Goal: Information Seeking & Learning: Learn about a topic

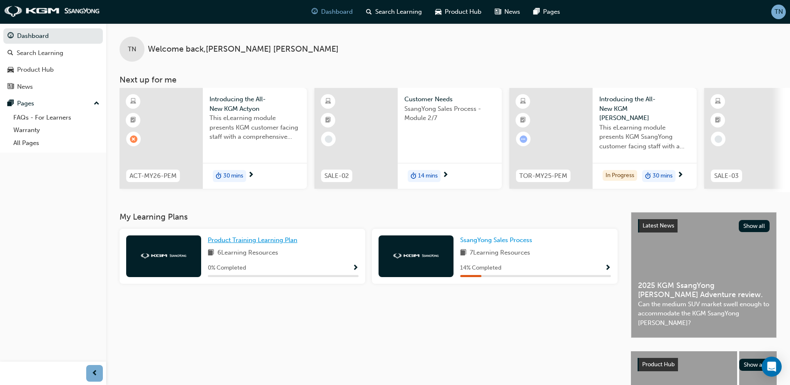
click at [227, 240] on span "Product Training Learning Plan" at bounding box center [253, 240] width 90 height 8
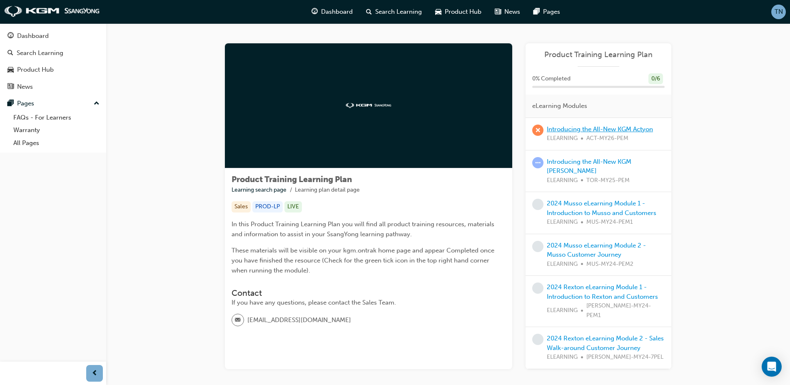
click at [611, 130] on link "Introducing the All-New KGM Actyon" at bounding box center [600, 129] width 106 height 8
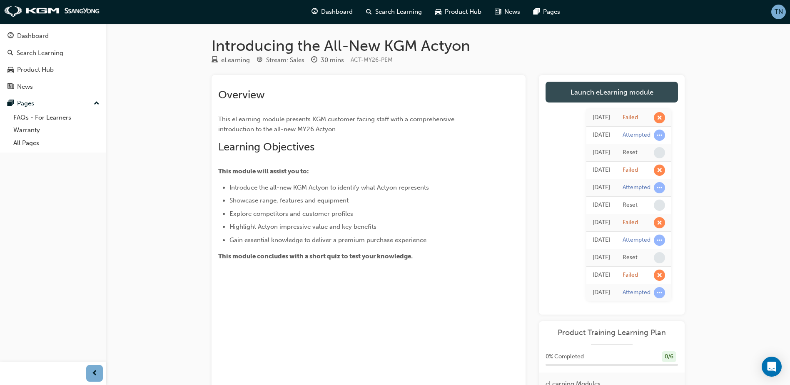
click at [615, 99] on link "Launch eLearning module" at bounding box center [612, 92] width 133 height 21
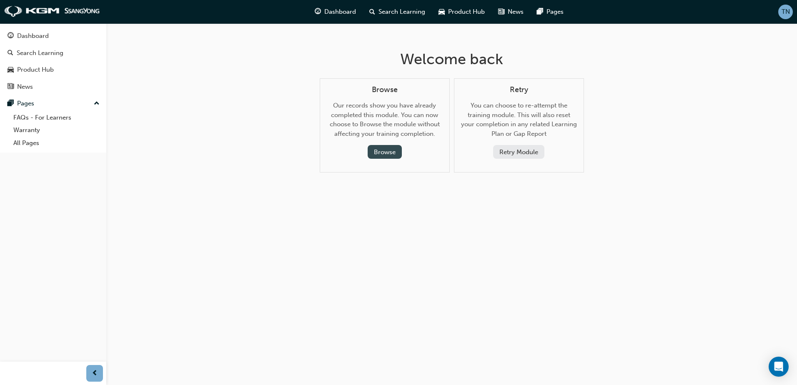
click at [380, 153] on button "Browse" at bounding box center [385, 152] width 34 height 14
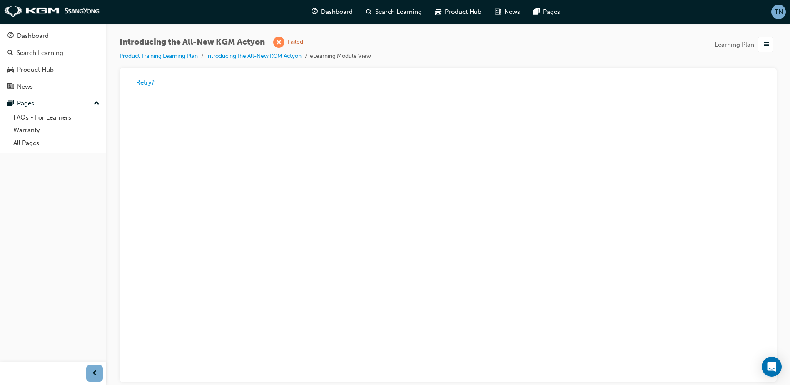
click at [141, 84] on button "Retry?" at bounding box center [145, 83] width 18 height 10
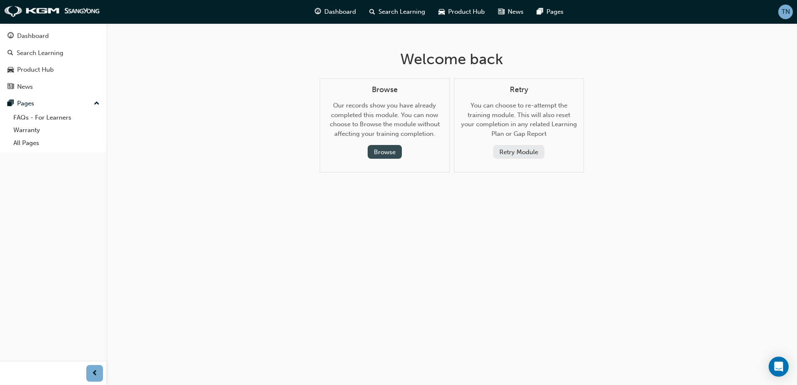
click at [393, 158] on button "Browse" at bounding box center [385, 152] width 34 height 14
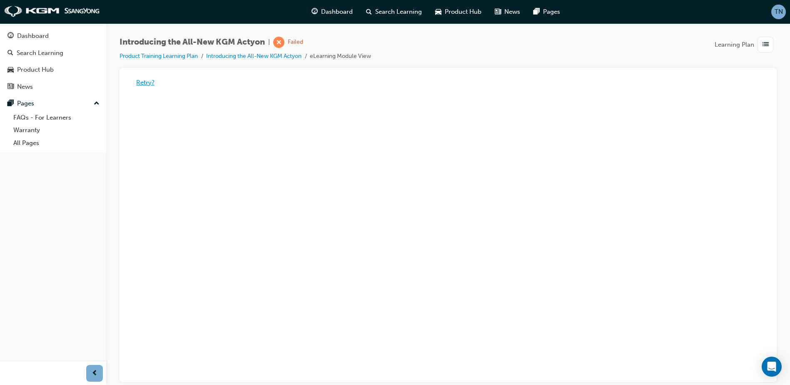
click at [147, 85] on button "Retry?" at bounding box center [145, 83] width 18 height 10
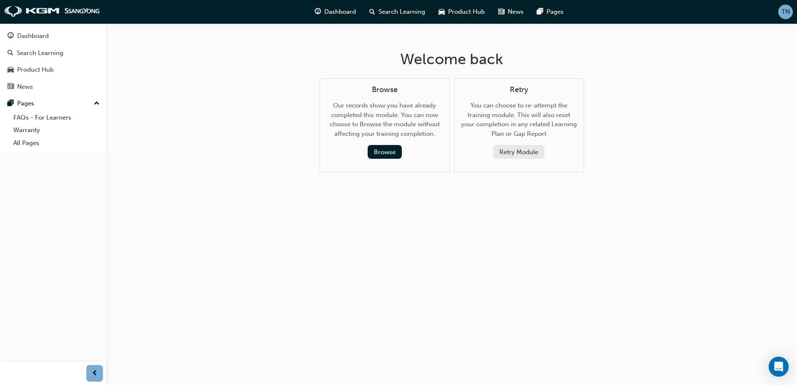
click at [520, 147] on button "Retry Module" at bounding box center [518, 152] width 51 height 14
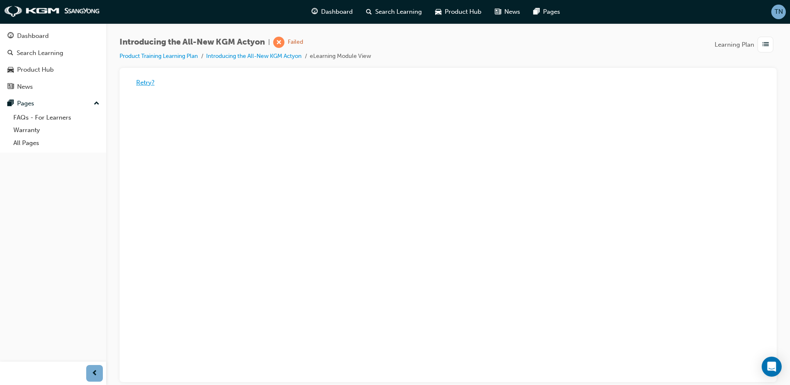
click at [144, 81] on button "Retry?" at bounding box center [145, 83] width 18 height 10
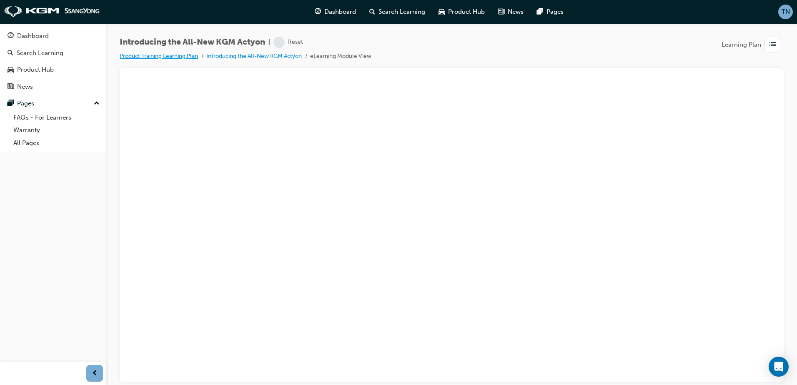
click at [150, 57] on link "Product Training Learning Plan" at bounding box center [159, 56] width 78 height 7
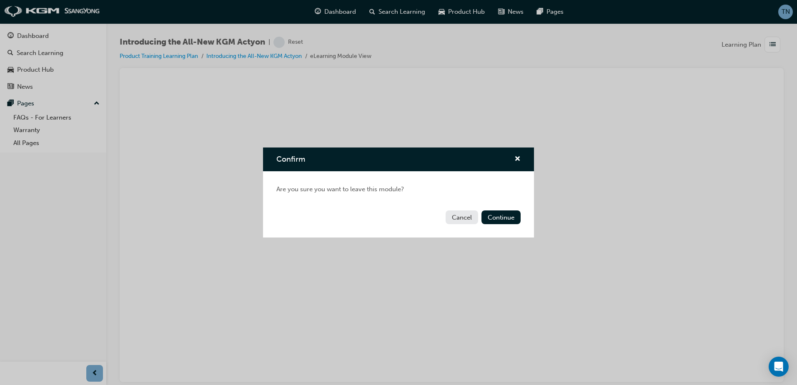
click at [530, 143] on div "Confirm Are you sure you want to leave this module? Cancel Continue" at bounding box center [398, 192] width 797 height 385
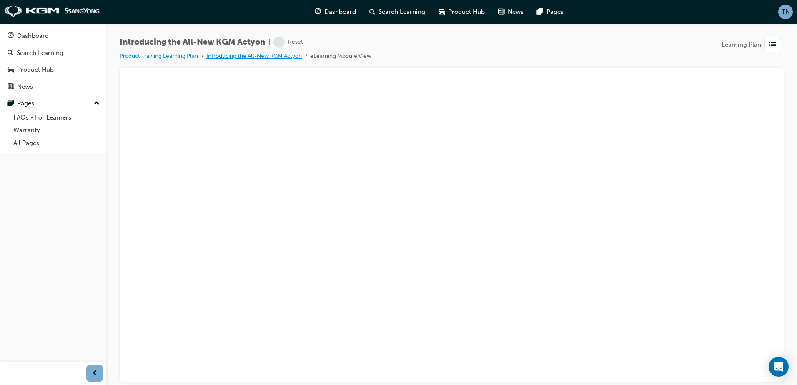
click at [277, 53] on link "Introducing the All-New KGM Actyon" at bounding box center [253, 56] width 95 height 7
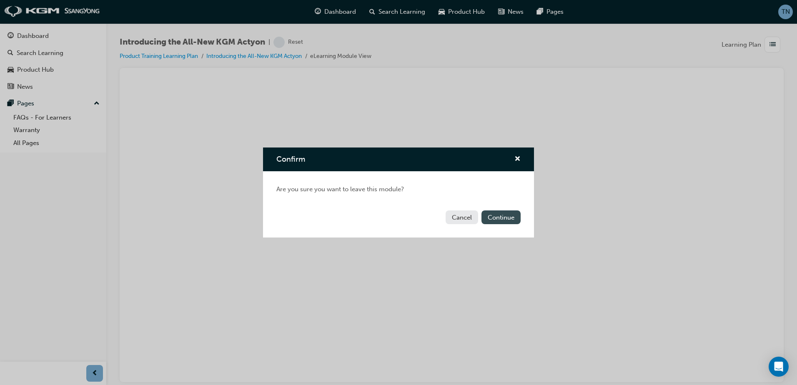
click at [509, 216] on button "Continue" at bounding box center [500, 217] width 39 height 14
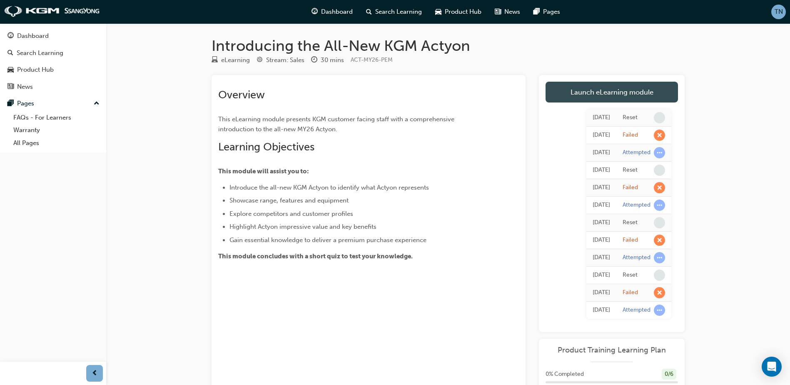
click at [631, 93] on link "Launch eLearning module" at bounding box center [612, 92] width 133 height 21
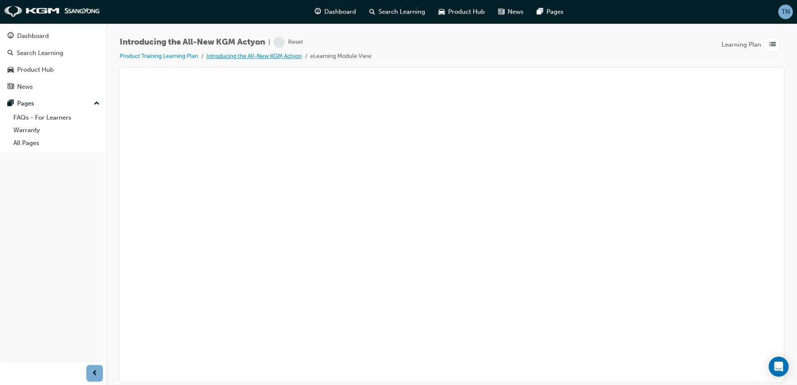
click at [233, 54] on link "Introducing the All-New KGM Actyon" at bounding box center [253, 56] width 95 height 7
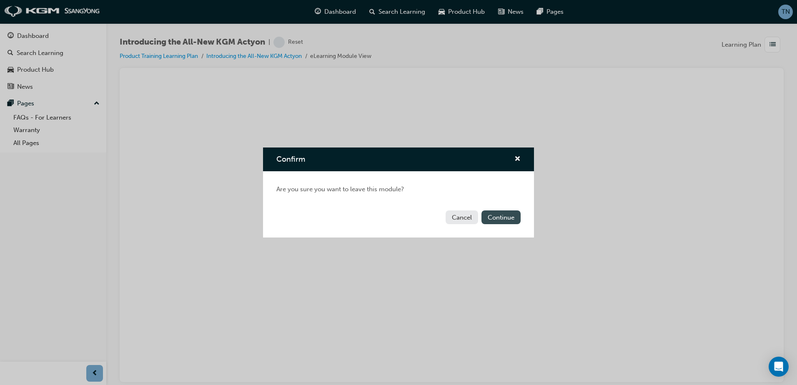
click at [502, 222] on button "Continue" at bounding box center [500, 217] width 39 height 14
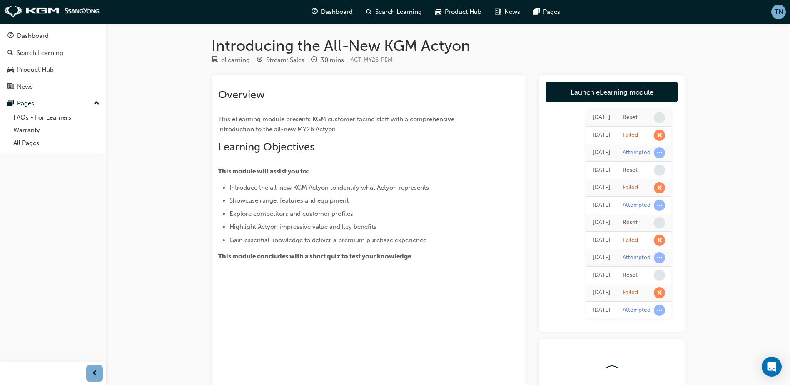
click at [503, 219] on div "Overview This eLearning module presents KGM customer facing staff with a compre…" at bounding box center [368, 172] width 301 height 180
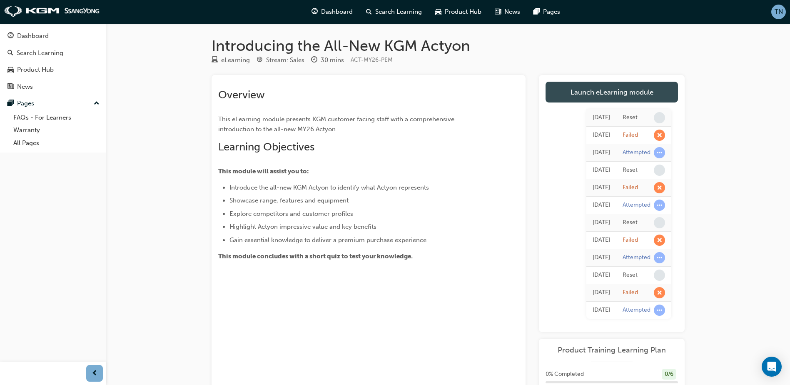
click at [638, 91] on link "Launch eLearning module" at bounding box center [612, 92] width 133 height 21
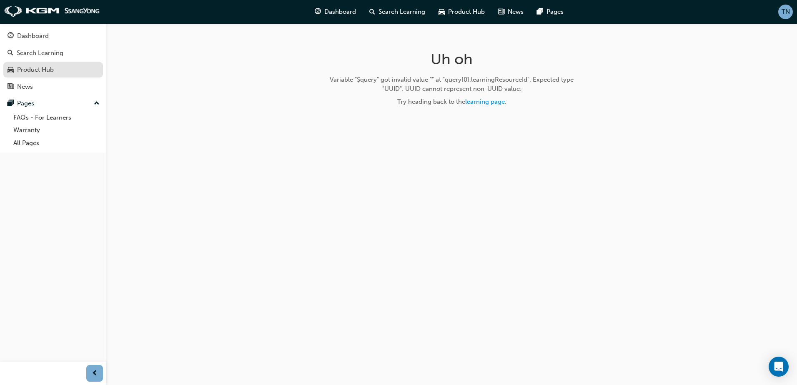
click at [44, 71] on div "Product Hub" at bounding box center [35, 70] width 37 height 10
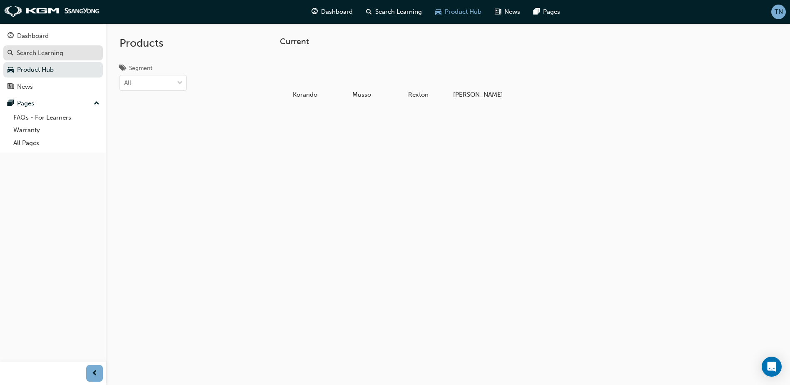
click at [53, 58] on link "Search Learning" at bounding box center [53, 52] width 100 height 15
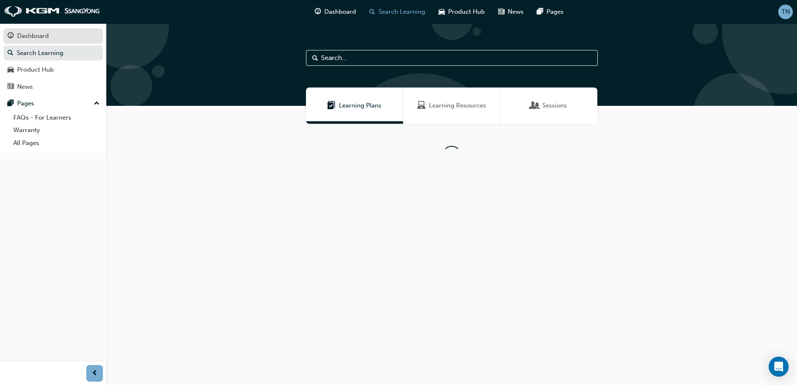
click at [58, 38] on div "Dashboard" at bounding box center [53, 36] width 91 height 10
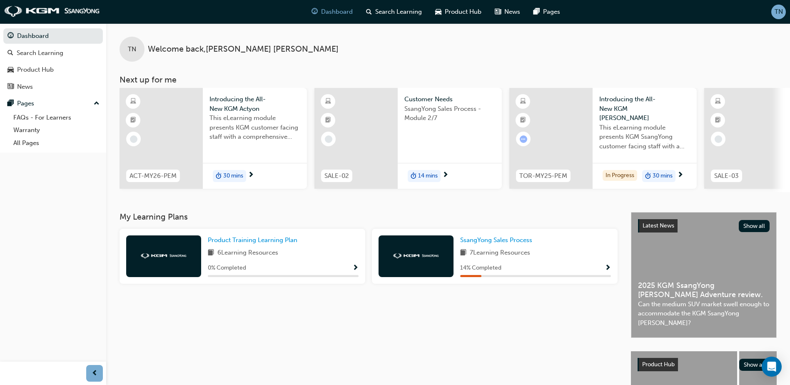
click at [193, 251] on div at bounding box center [163, 256] width 75 height 42
click at [234, 248] on div "Product Training Learning Plan 6 Learning Resources 0 % Completed" at bounding box center [283, 256] width 151 height 42
click at [240, 241] on span "Product Training Learning Plan" at bounding box center [253, 240] width 90 height 8
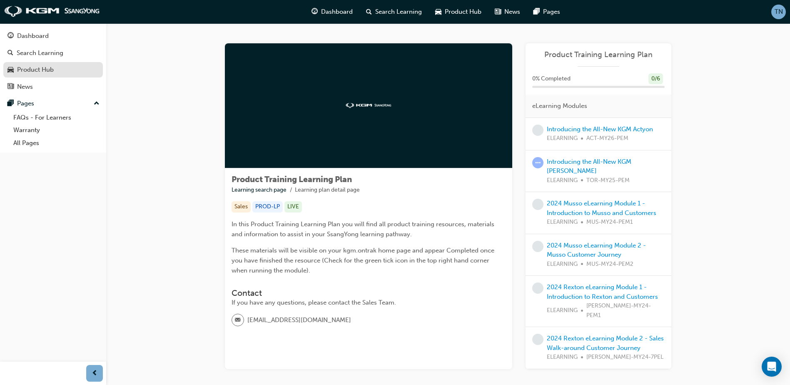
click at [50, 69] on div "Product Hub" at bounding box center [35, 70] width 37 height 10
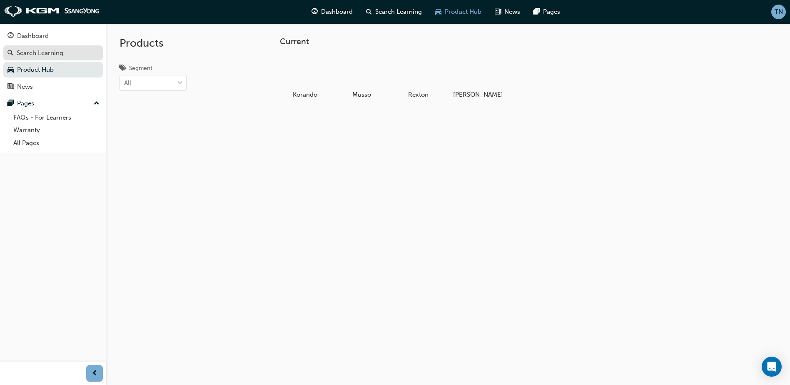
click at [49, 58] on div "Search Learning" at bounding box center [53, 53] width 91 height 10
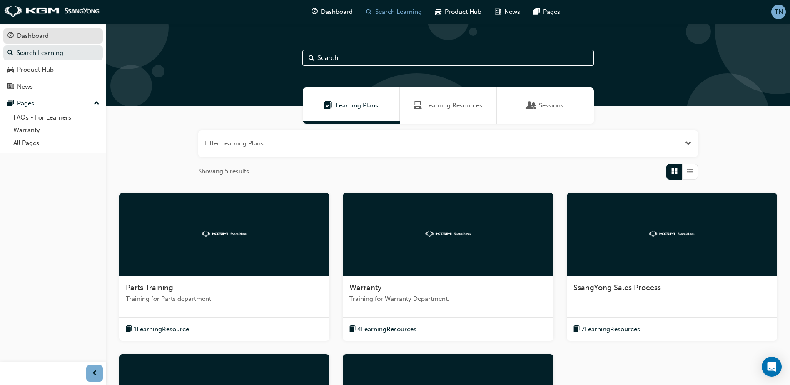
click at [52, 40] on div "Dashboard" at bounding box center [53, 36] width 91 height 10
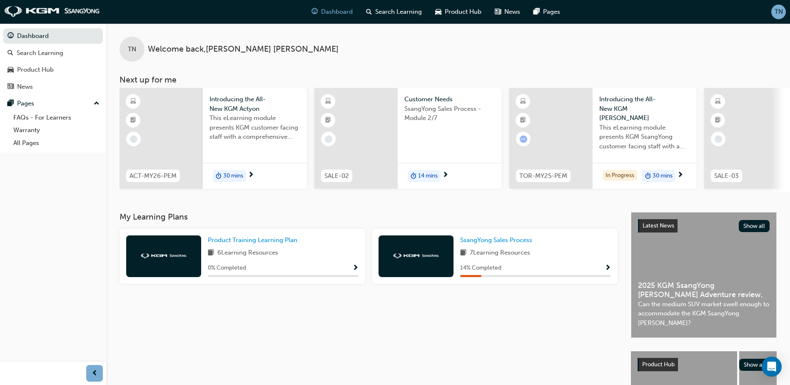
click at [512, 268] on div "14 % Completed" at bounding box center [535, 268] width 151 height 10
click at [511, 244] on span "SsangYong Sales Process" at bounding box center [496, 240] width 72 height 8
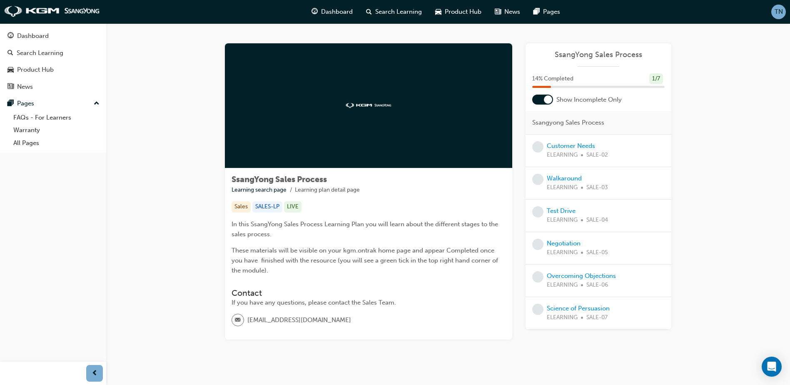
click at [553, 100] on div "Show Incomplete Only" at bounding box center [599, 100] width 146 height 10
click at [550, 100] on div at bounding box center [548, 99] width 8 height 8
click at [544, 97] on div at bounding box center [543, 100] width 21 height 10
click at [54, 65] on div "Product Hub" at bounding box center [53, 70] width 91 height 10
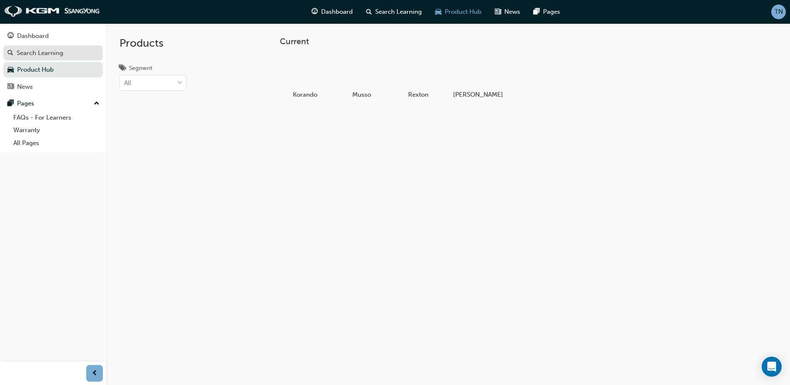
click at [54, 59] on link "Search Learning" at bounding box center [53, 52] width 100 height 15
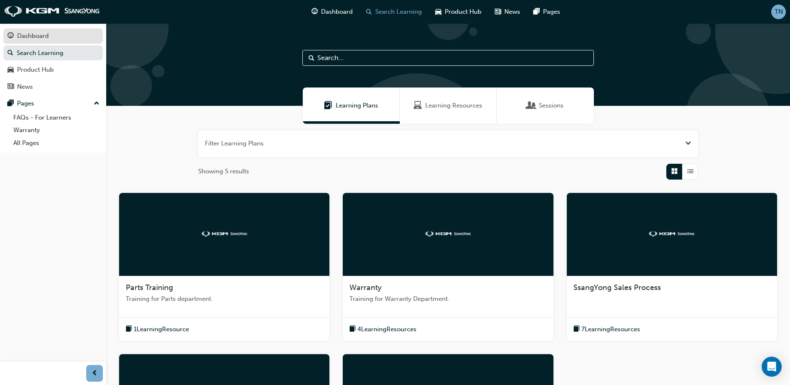
click at [56, 37] on div "Dashboard" at bounding box center [53, 36] width 91 height 10
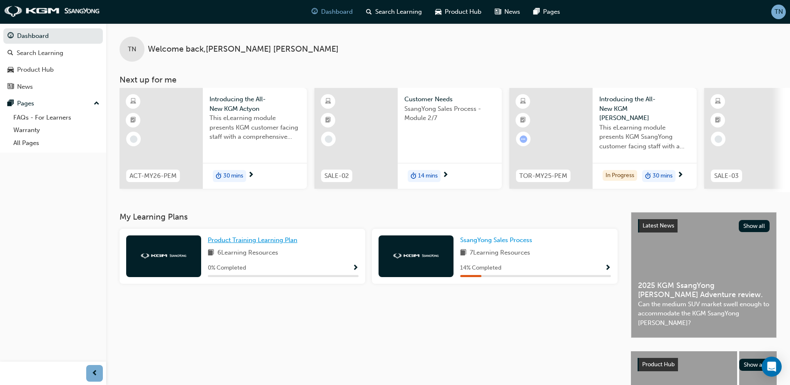
click at [252, 244] on span "Product Training Learning Plan" at bounding box center [253, 240] width 90 height 8
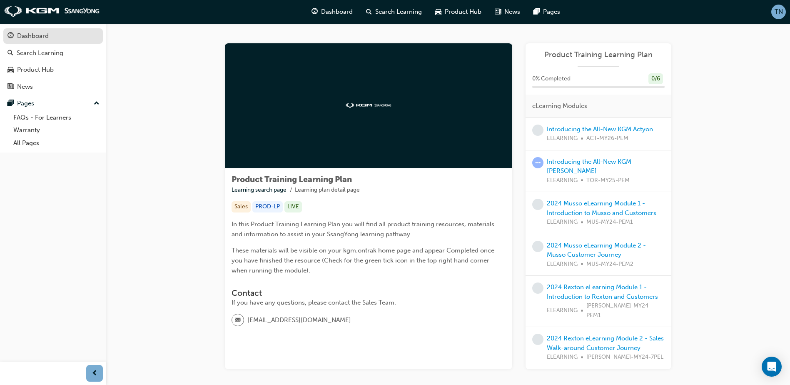
click at [43, 39] on div "Dashboard" at bounding box center [33, 36] width 32 height 10
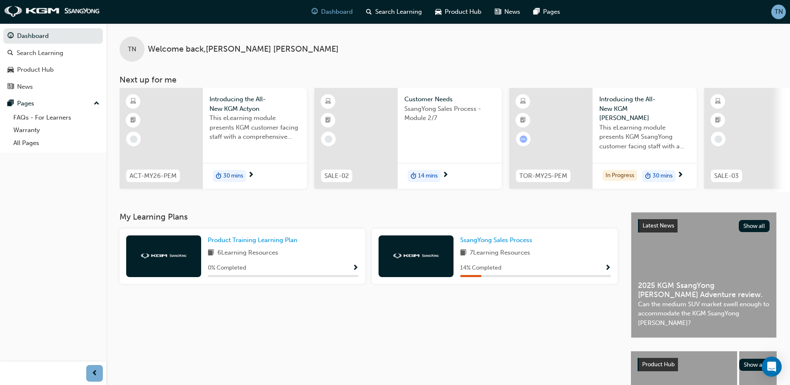
click at [210, 158] on div "Introducing the All-New KGM Actyon This eLearning module presents KGM customer …" at bounding box center [255, 138] width 104 height 101
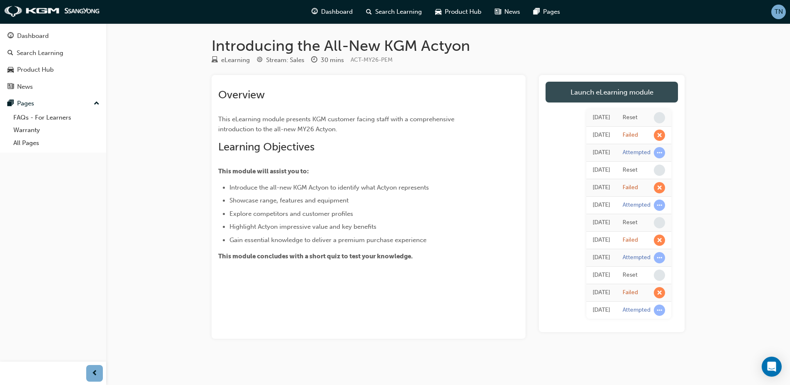
click at [623, 101] on link "Launch eLearning module" at bounding box center [612, 92] width 133 height 21
click at [646, 310] on div "Attempted" at bounding box center [637, 310] width 28 height 8
click at [605, 310] on div "[DATE]" at bounding box center [602, 310] width 18 height 10
click at [613, 89] on link "Launch eLearning module" at bounding box center [612, 92] width 133 height 21
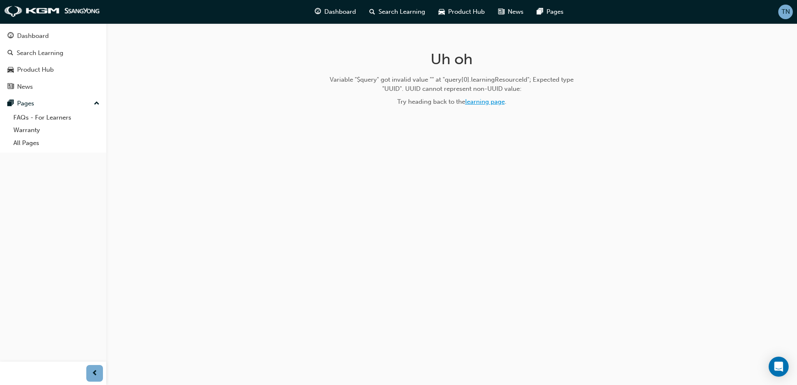
click at [478, 104] on link "learning page" at bounding box center [485, 102] width 40 height 8
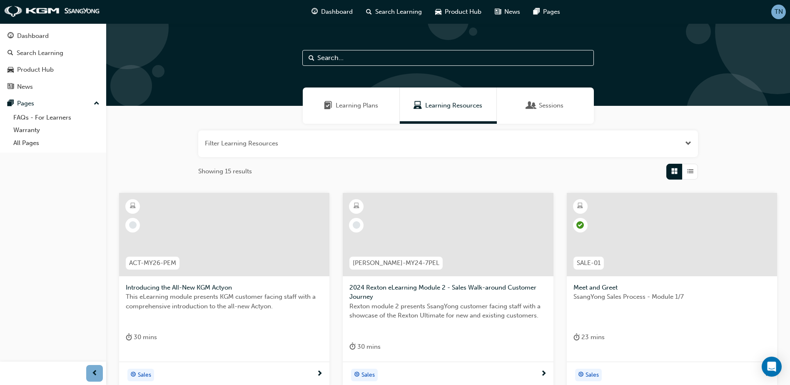
click at [191, 288] on span "Introducing the All-New KGM Actyon" at bounding box center [224, 288] width 197 height 10
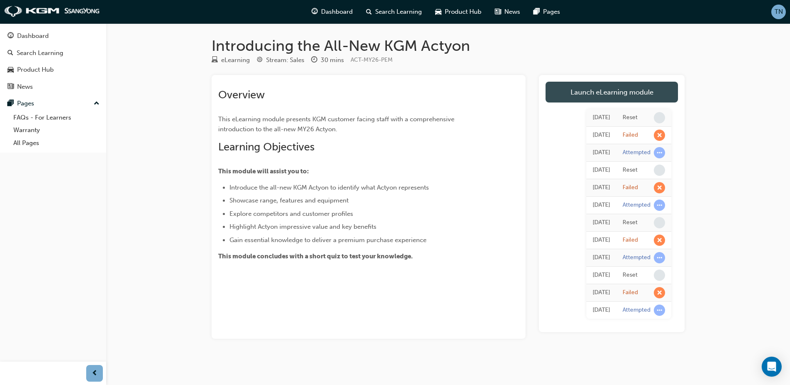
click at [622, 93] on link "Launch eLearning module" at bounding box center [612, 92] width 133 height 21
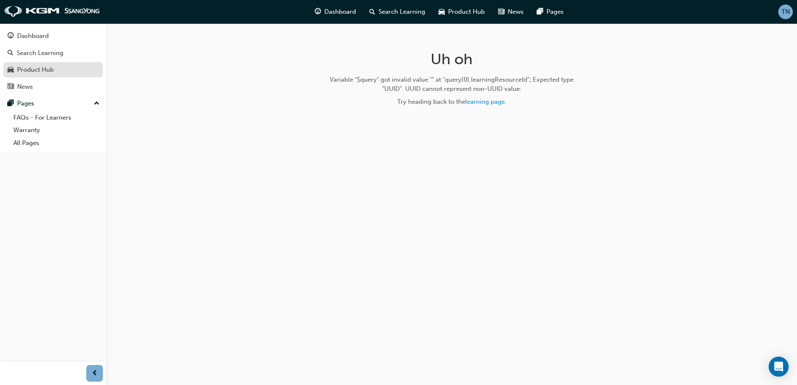
click at [68, 75] on div "Product Hub" at bounding box center [53, 70] width 91 height 10
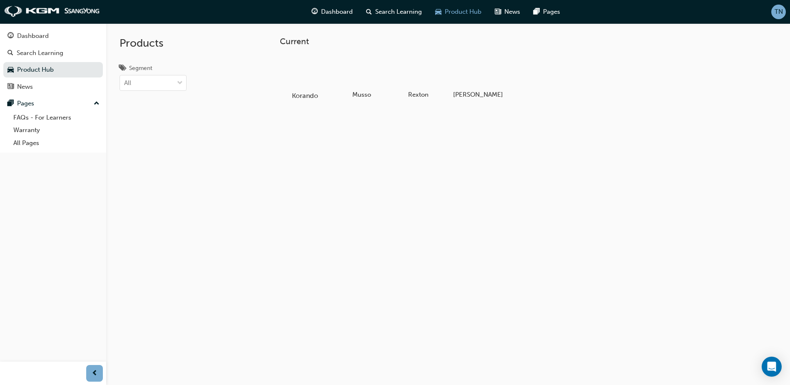
click at [285, 80] on div at bounding box center [305, 71] width 46 height 33
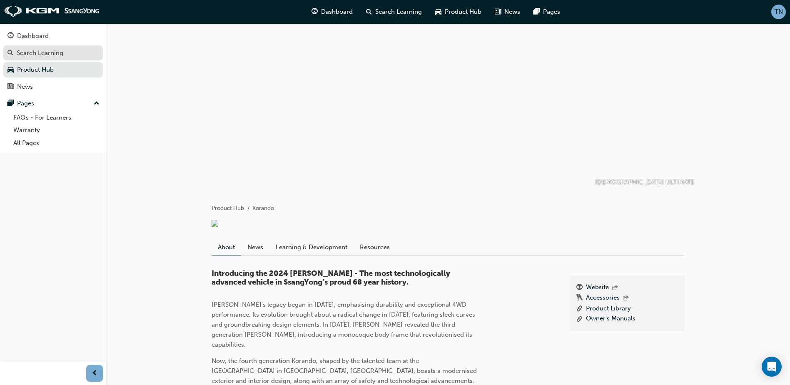
click at [55, 60] on link "Search Learning" at bounding box center [53, 52] width 100 height 15
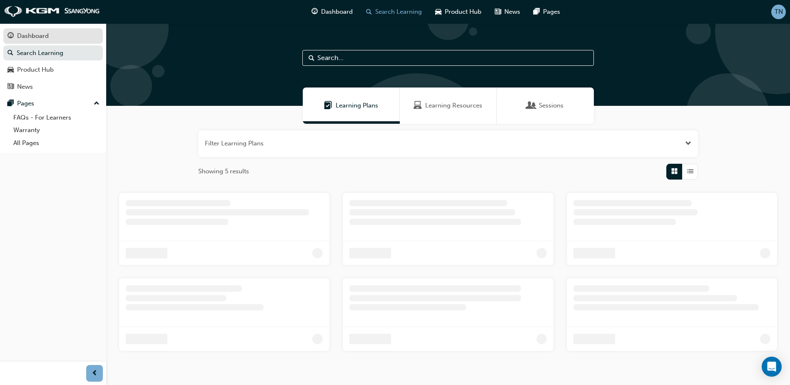
click at [60, 41] on link "Dashboard" at bounding box center [53, 35] width 100 height 15
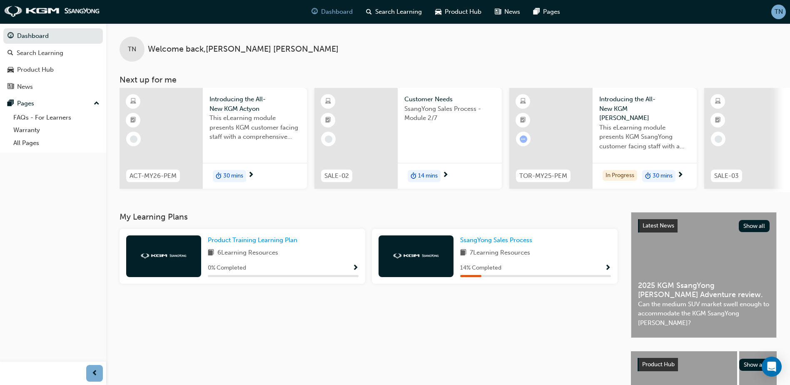
click at [193, 164] on div at bounding box center [161, 138] width 83 height 101
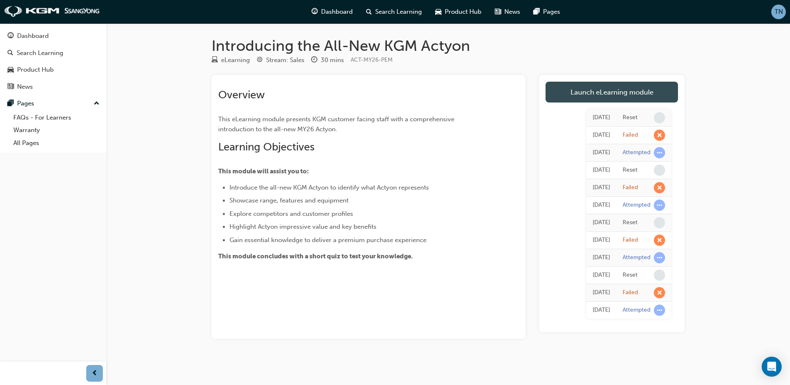
click at [620, 90] on link "Launch eLearning module" at bounding box center [612, 92] width 133 height 21
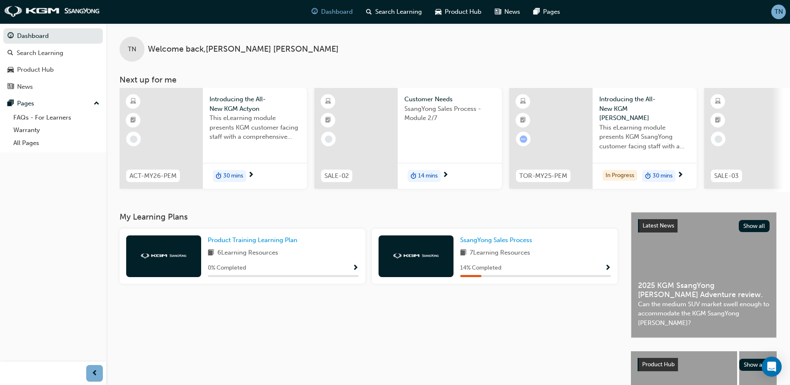
click at [221, 174] on span "duration-icon" at bounding box center [219, 176] width 6 height 11
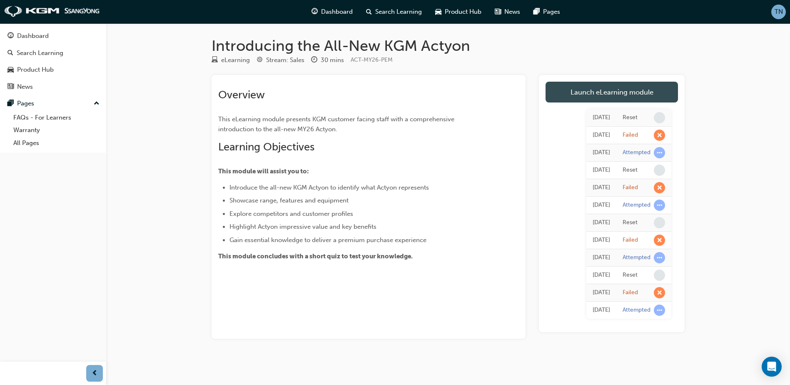
click at [645, 90] on link "Launch eLearning module" at bounding box center [612, 92] width 133 height 21
